Goal: Navigation & Orientation: Find specific page/section

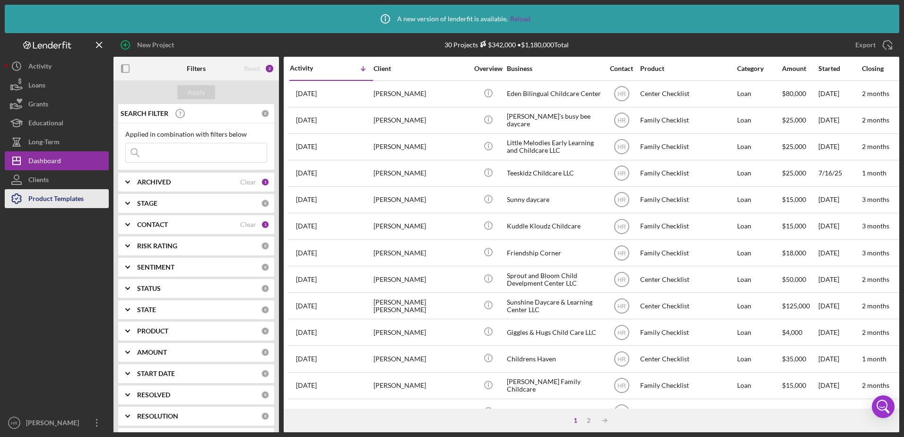
click at [52, 204] on div "Product Templates" at bounding box center [55, 199] width 55 height 21
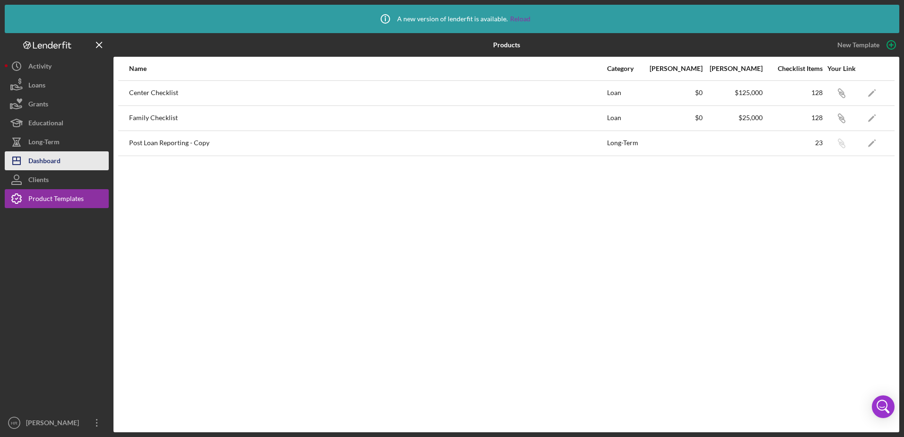
click at [42, 170] on div "Dashboard" at bounding box center [44, 161] width 32 height 21
